Goal: Task Accomplishment & Management: Complete application form

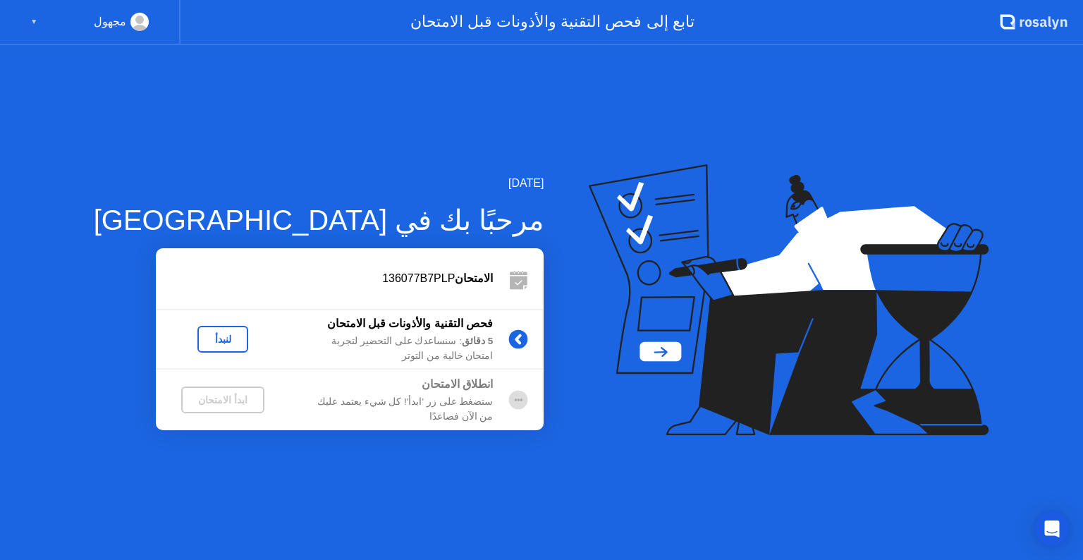
click at [203, 335] on div "لنبدأ" at bounding box center [222, 338] width 39 height 11
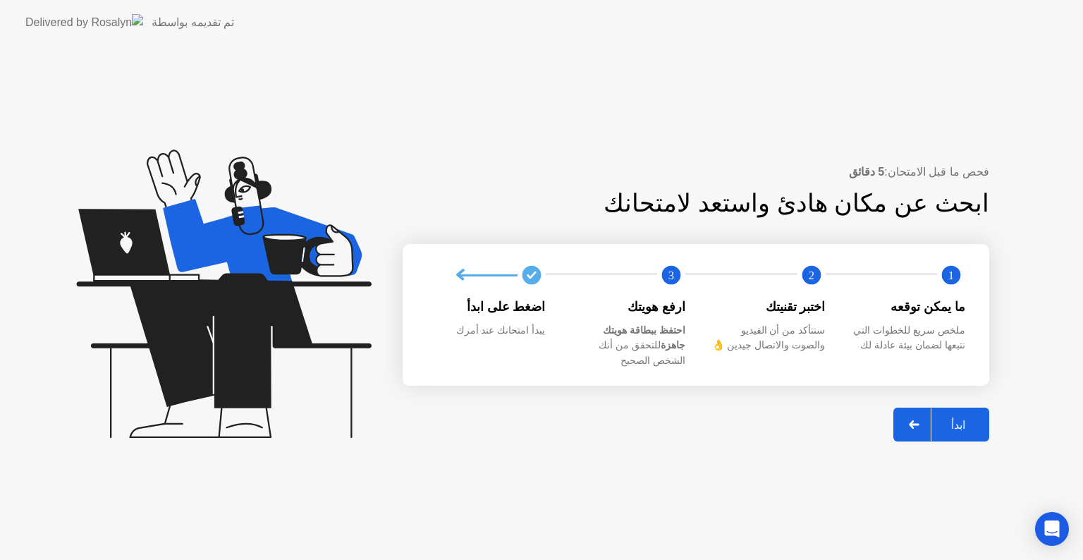
click at [968, 418] on div "ابدأ" at bounding box center [958, 424] width 54 height 13
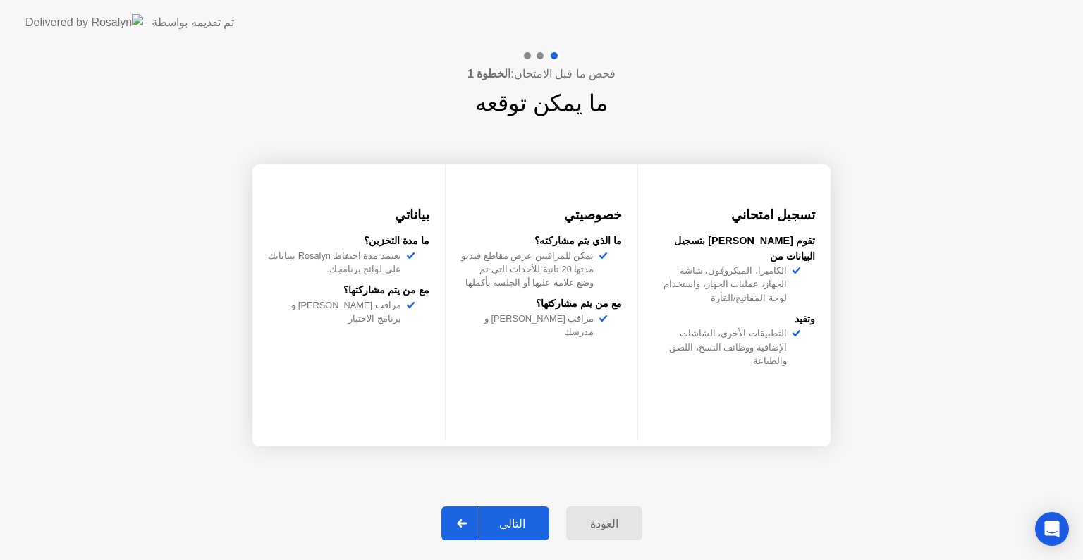
click at [533, 508] on button "التالي" at bounding box center [495, 523] width 108 height 34
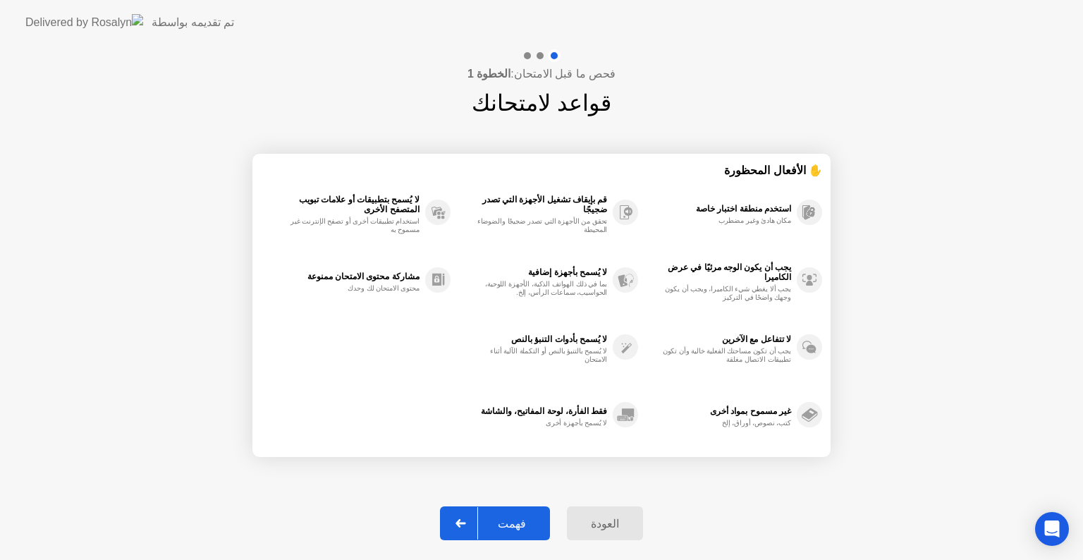
click at [533, 519] on div "فهمت" at bounding box center [512, 523] width 68 height 13
select select "**********"
select select "*******"
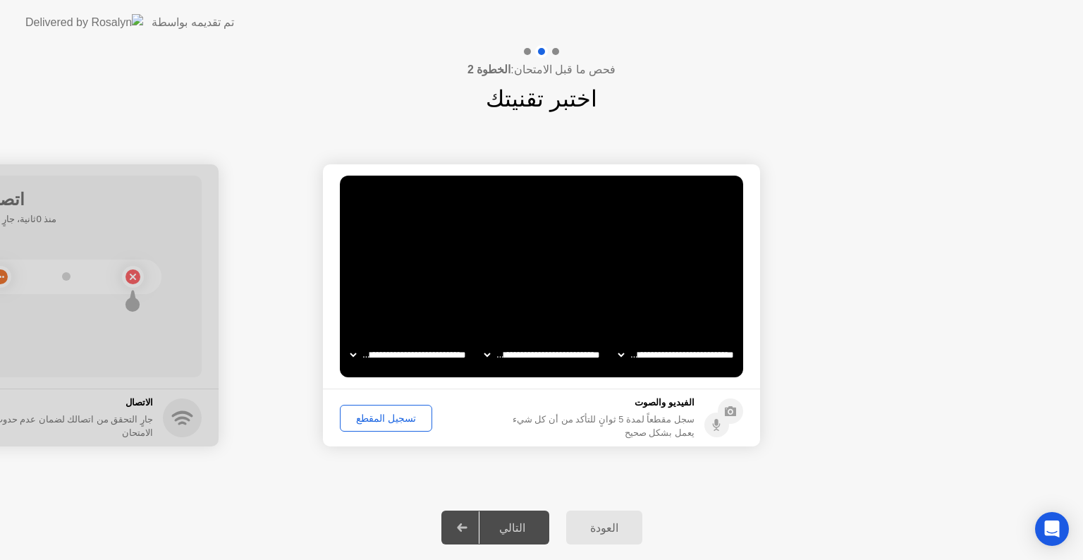
click at [391, 416] on div "تسجيل المقطع" at bounding box center [386, 417] width 82 height 11
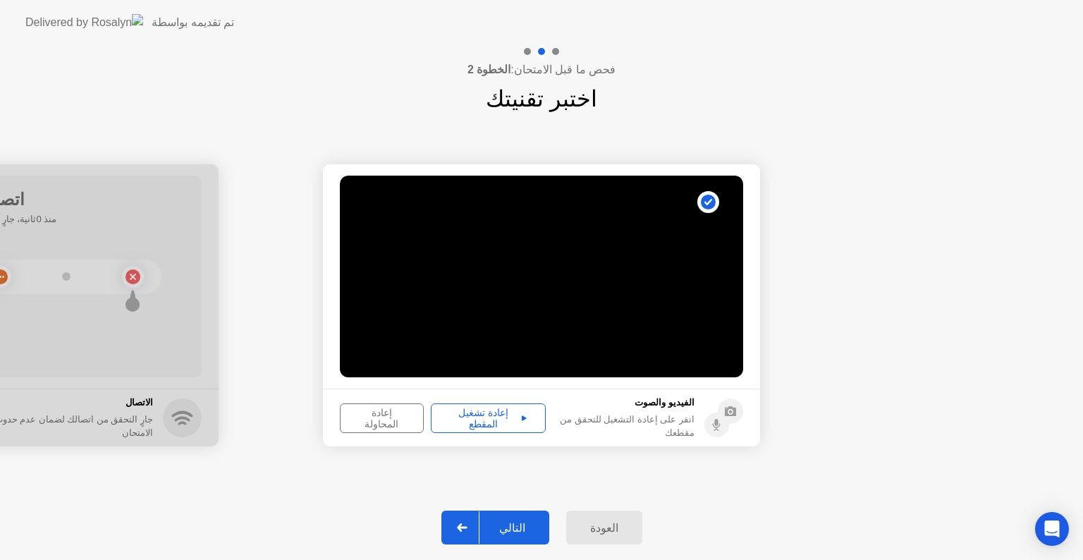
click at [527, 521] on div "التالي" at bounding box center [512, 527] width 66 height 13
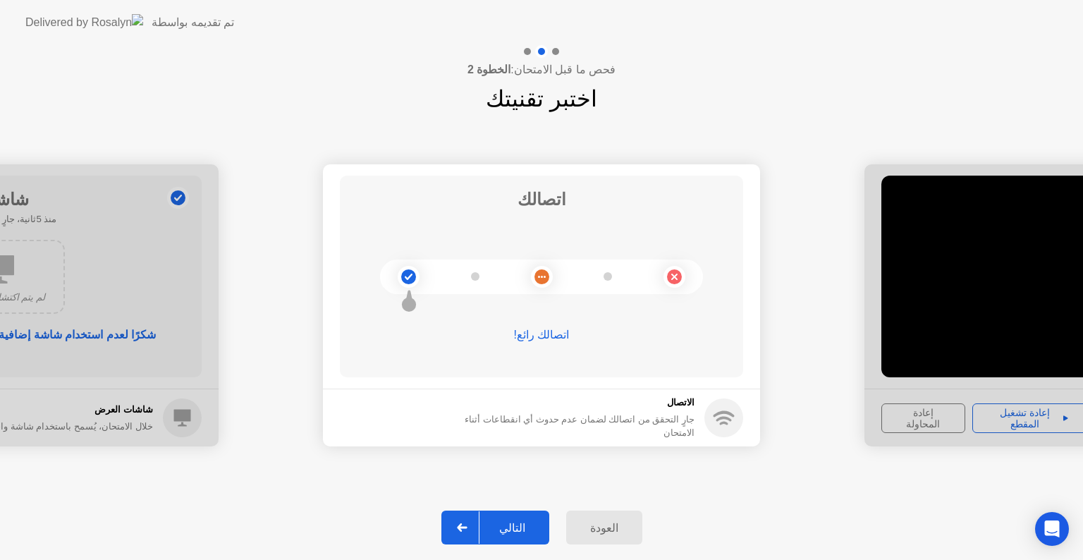
click at [518, 521] on div "التالي" at bounding box center [512, 527] width 66 height 13
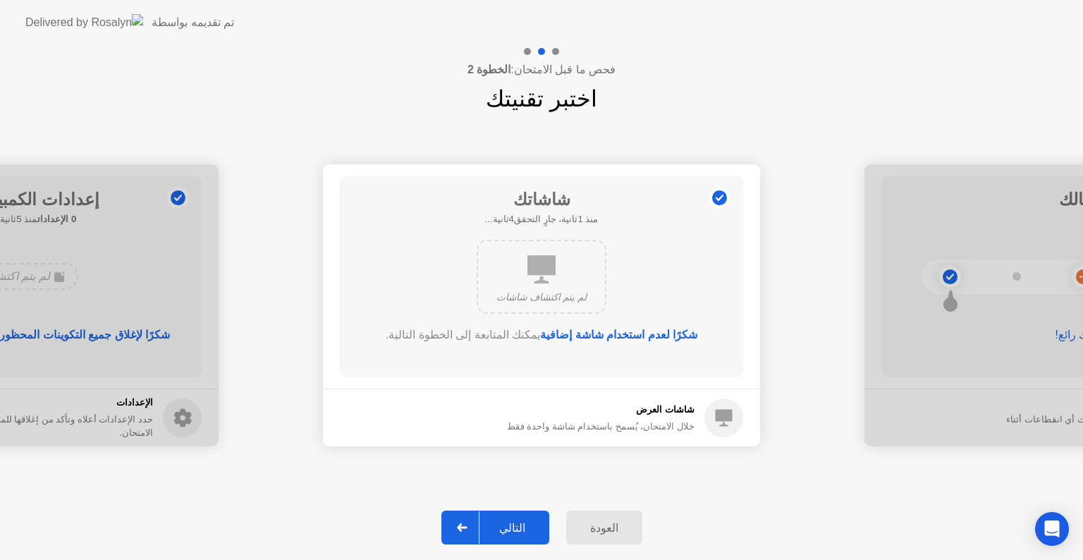
click at [518, 522] on div "التالي" at bounding box center [512, 527] width 66 height 13
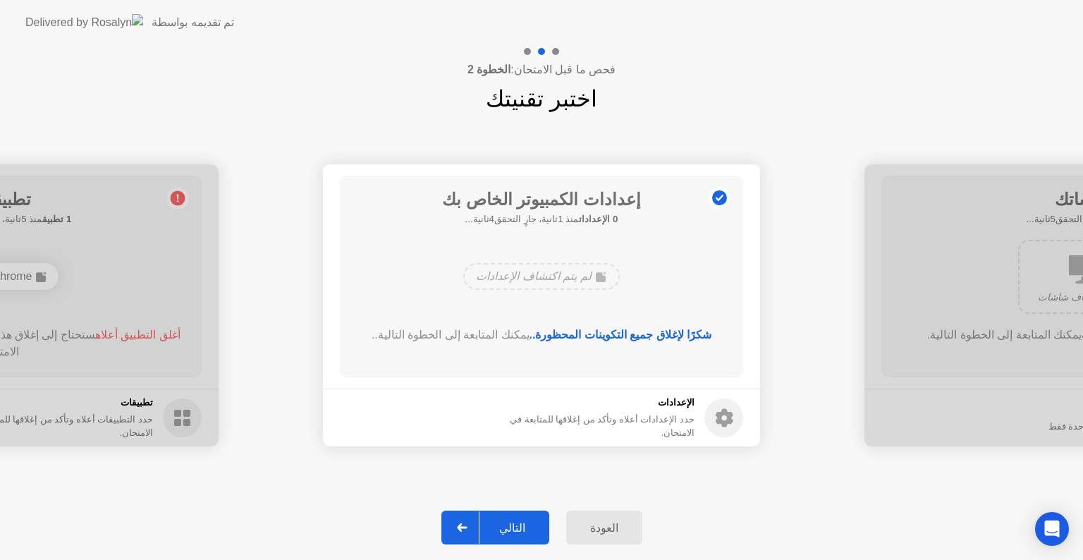
click at [518, 522] on div "التالي" at bounding box center [512, 527] width 66 height 13
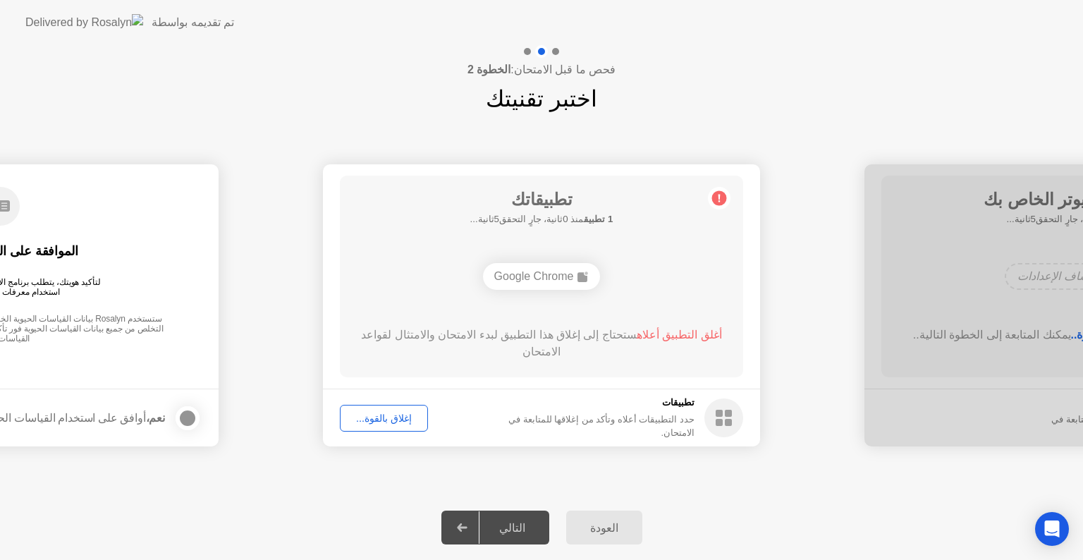
click at [386, 420] on div "إغلاق بالقوة..." at bounding box center [384, 417] width 78 height 11
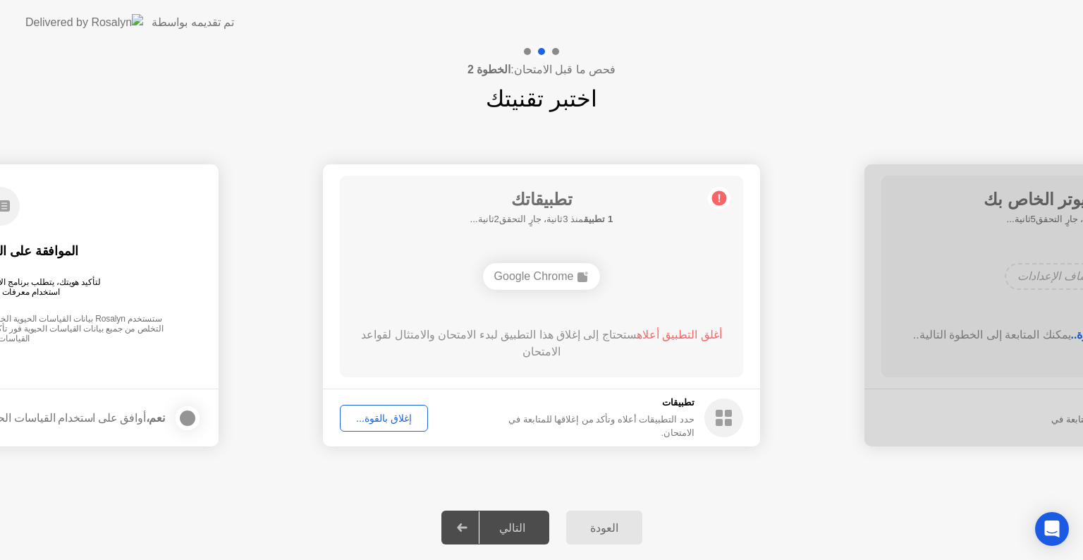
click at [525, 521] on div "التالي" at bounding box center [512, 527] width 66 height 13
click at [392, 421] on div "إغلاق بالقوة..." at bounding box center [384, 417] width 78 height 11
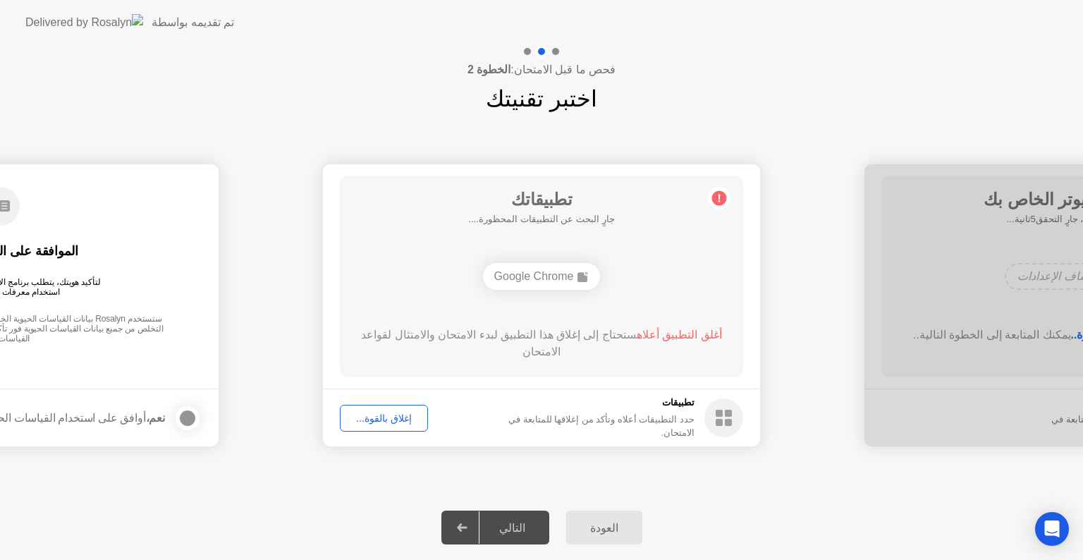
click at [395, 424] on div "إغلاق بالقوة..." at bounding box center [384, 417] width 78 height 11
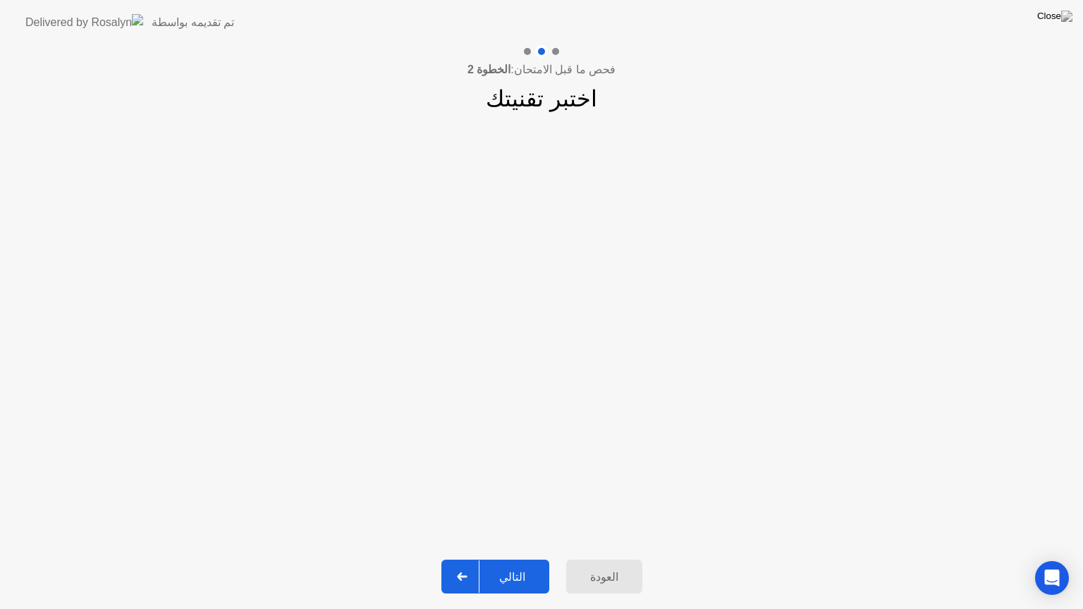
click at [508, 559] on div "التالي" at bounding box center [512, 576] width 66 height 13
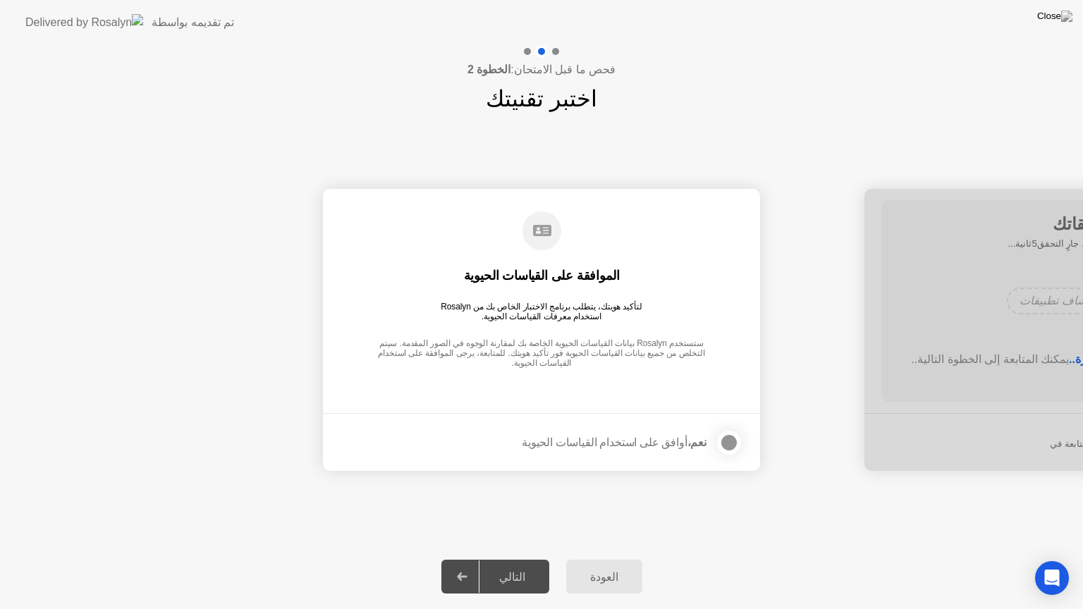
click at [513, 559] on div "التالي" at bounding box center [512, 576] width 66 height 13
click at [732, 446] on div at bounding box center [729, 442] width 17 height 17
click at [516, 559] on button "التالي" at bounding box center [495, 577] width 108 height 34
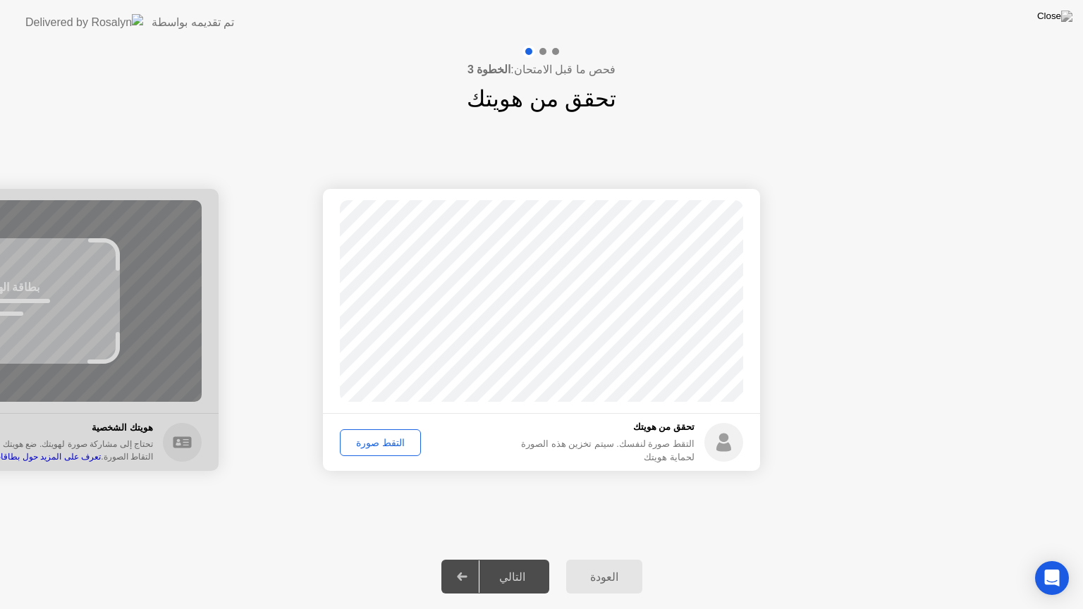
click at [384, 437] on div "التقط صورة" at bounding box center [380, 442] width 71 height 11
click at [376, 442] on div "إعادة الالتقاط" at bounding box center [383, 442] width 77 height 11
click at [377, 442] on div "التقط صورة" at bounding box center [380, 442] width 71 height 11
click at [511, 559] on div "التالي" at bounding box center [512, 576] width 66 height 13
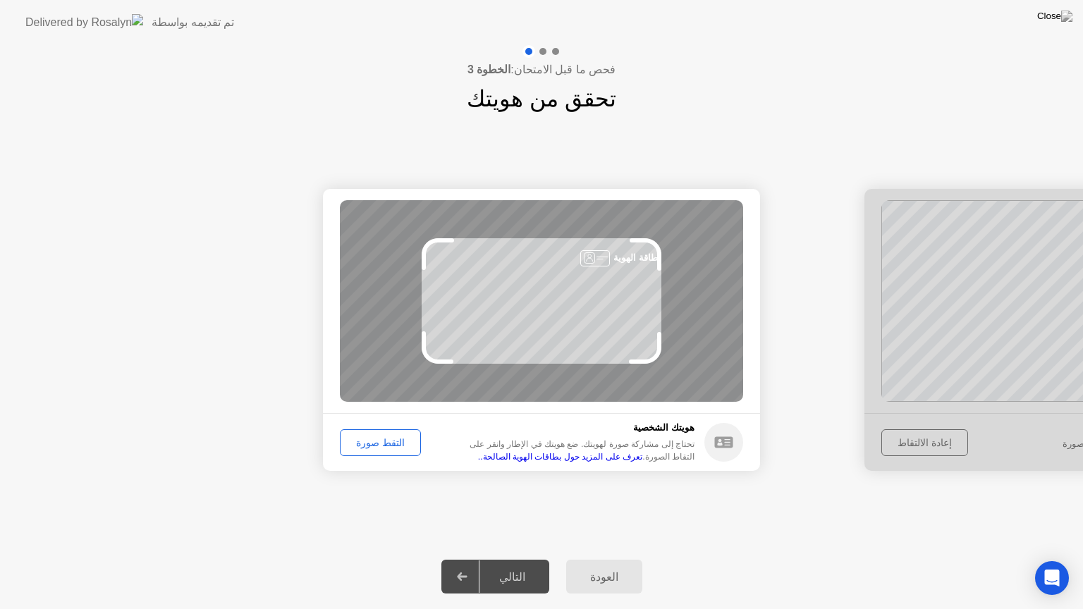
click at [506, 559] on div "التالي" at bounding box center [512, 576] width 66 height 13
click at [467, 559] on icon at bounding box center [462, 577] width 11 height 8
click at [479, 559] on div at bounding box center [463, 577] width 34 height 32
click at [499, 559] on div "التالي" at bounding box center [512, 576] width 66 height 13
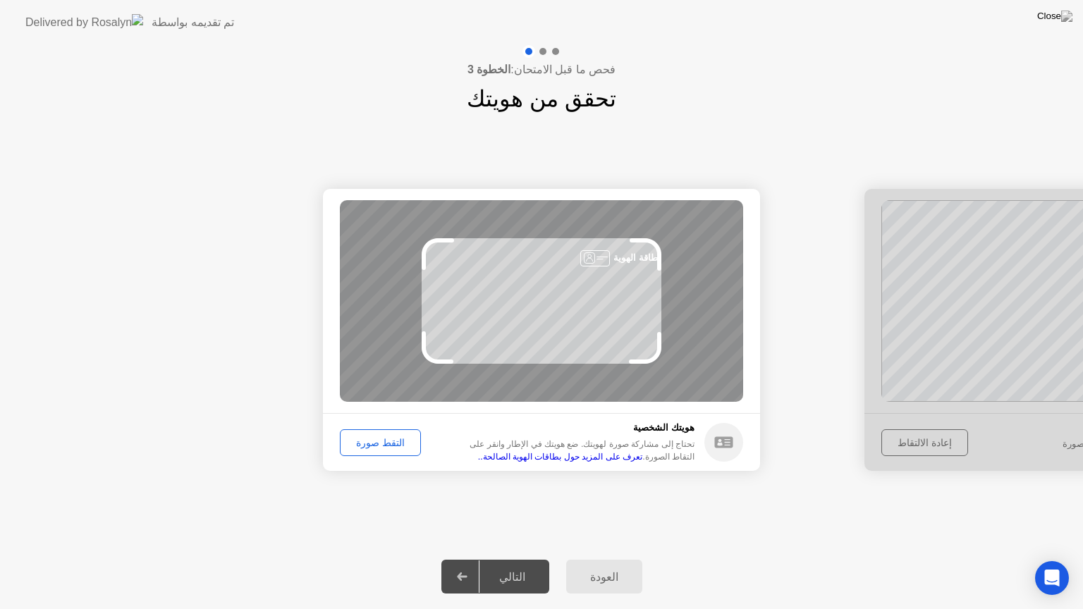
click at [479, 559] on div at bounding box center [463, 577] width 34 height 32
click at [371, 437] on div "التقط صورة" at bounding box center [380, 442] width 71 height 11
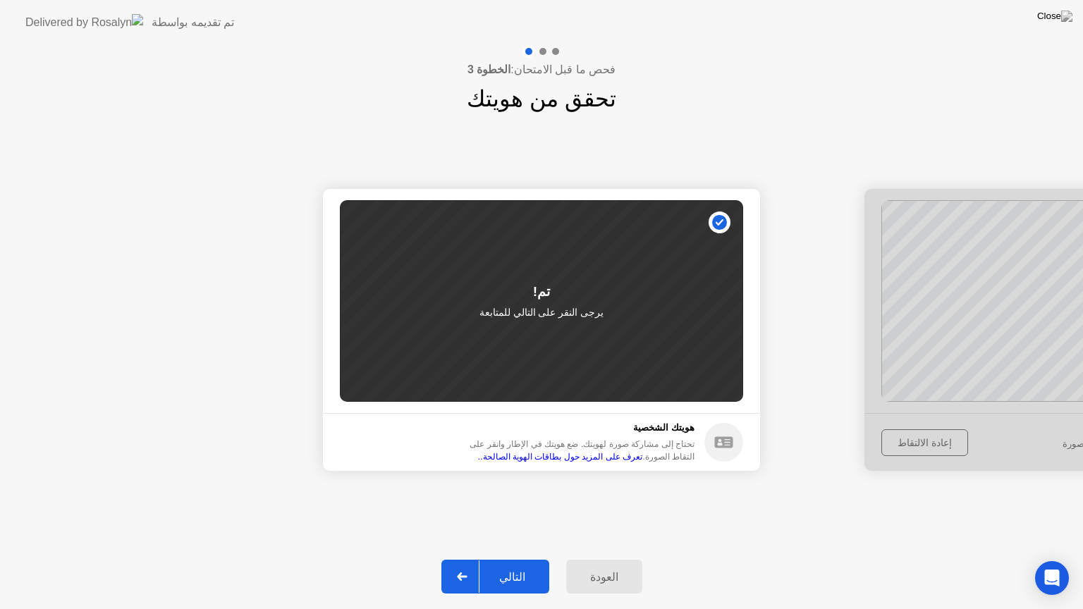
click at [527, 559] on div "التالي" at bounding box center [512, 576] width 66 height 13
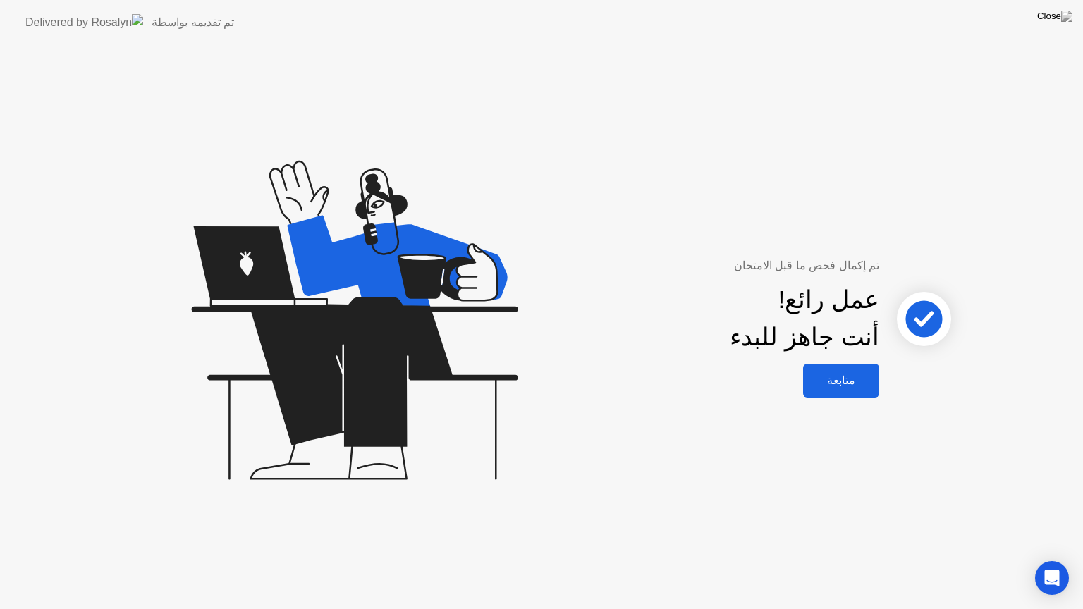
click at [821, 378] on div "متابعة" at bounding box center [841, 380] width 68 height 13
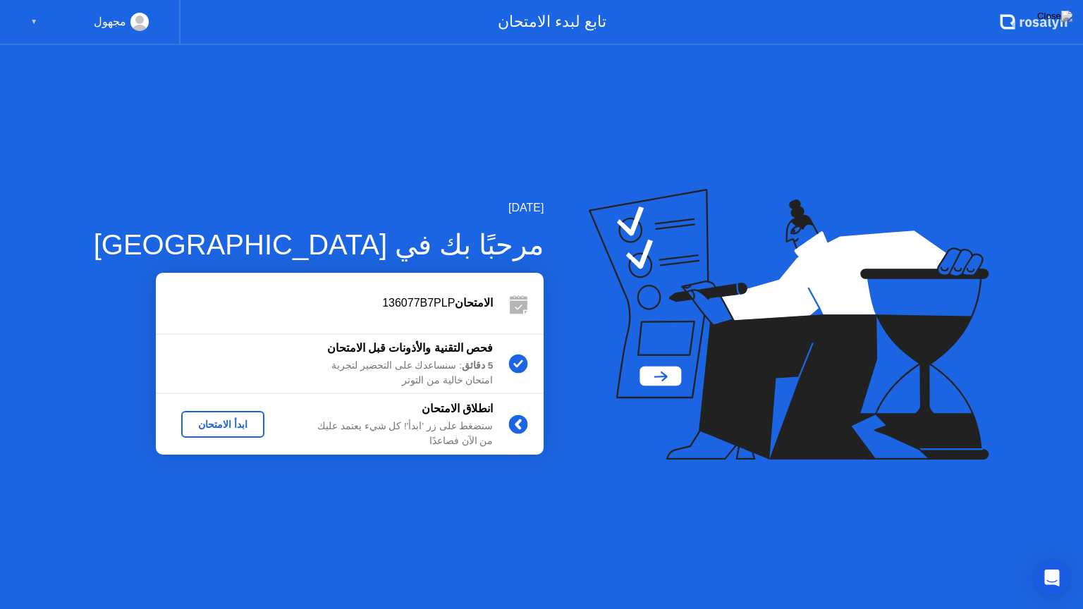
click at [187, 419] on div "ابدأ الامتحان" at bounding box center [223, 424] width 72 height 11
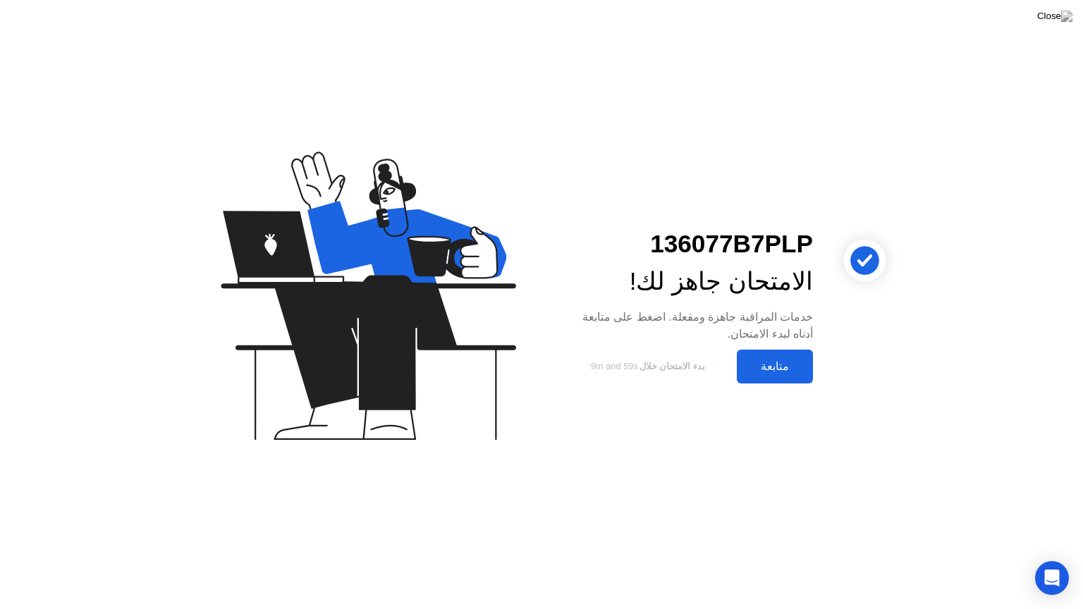
click at [787, 371] on div "متابعة" at bounding box center [775, 366] width 68 height 13
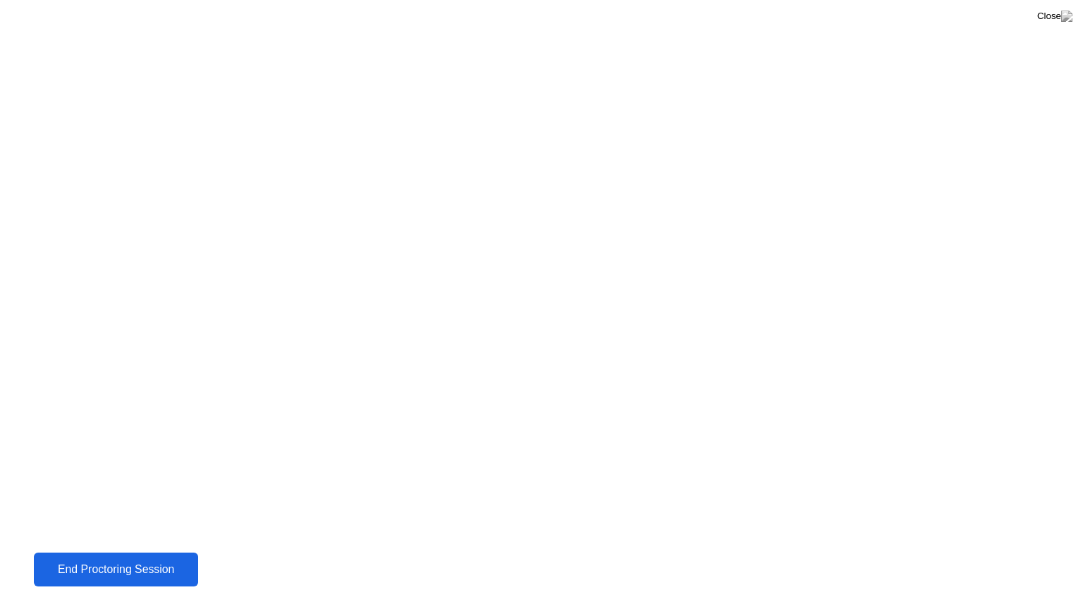
click at [63, 559] on div "End Proctoring Session" at bounding box center [116, 569] width 156 height 13
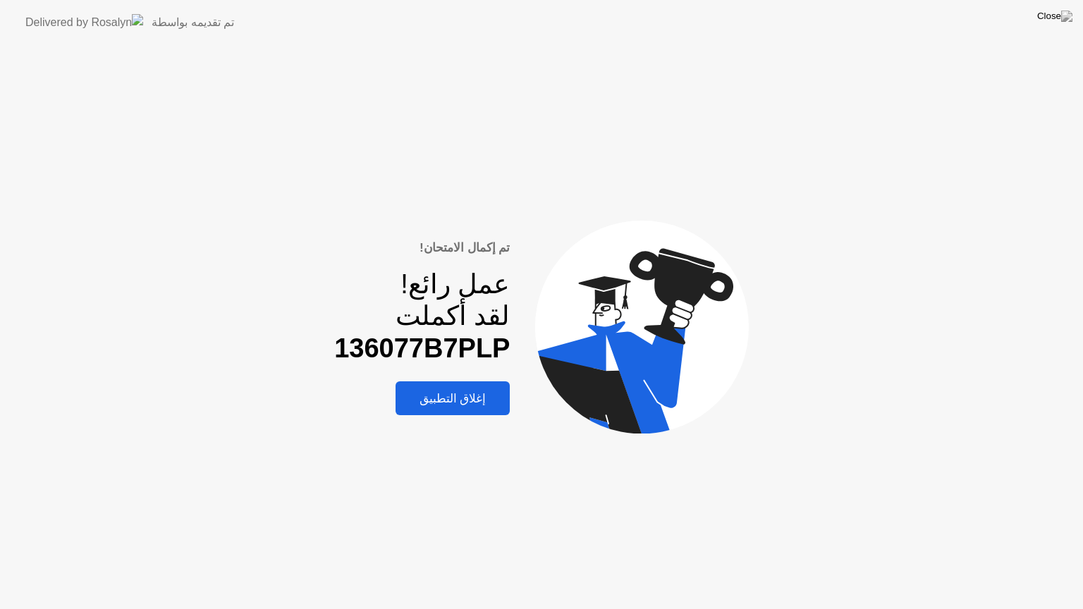
click at [446, 395] on div "إغلاق التطبيق" at bounding box center [453, 398] width 106 height 15
